Goal: Find specific page/section: Find specific page/section

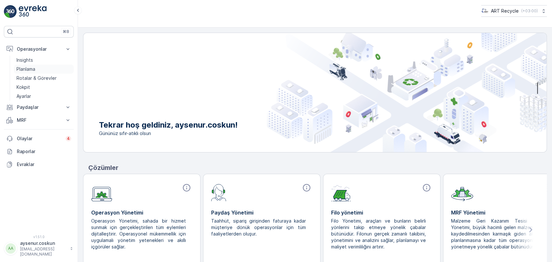
click at [41, 65] on link "Planlama" at bounding box center [44, 69] width 60 height 9
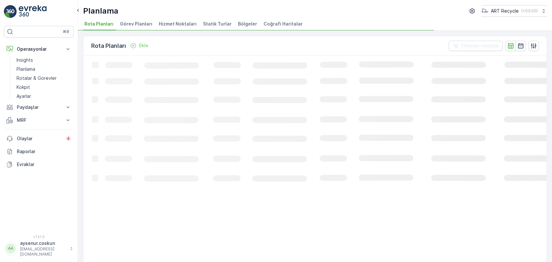
click at [216, 20] on li "Statik Turlar" at bounding box center [218, 24] width 32 height 11
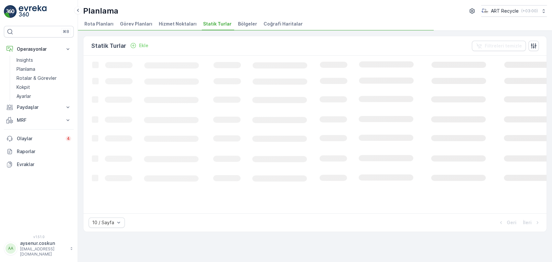
click at [176, 20] on li "Hizmet Noktaları" at bounding box center [178, 24] width 42 height 11
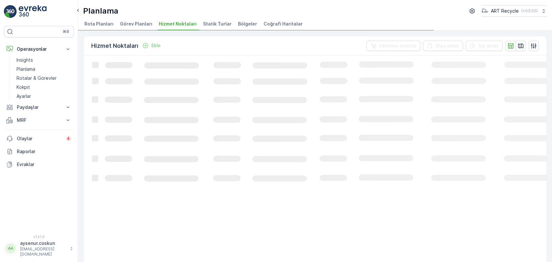
click at [393, 26] on ul "Rota Planları Görev Planları Hizmet Noktaları Statik Turlar Bölgeler Coğrafi Ha…" at bounding box center [312, 24] width 458 height 11
